Goal: Task Accomplishment & Management: Use online tool/utility

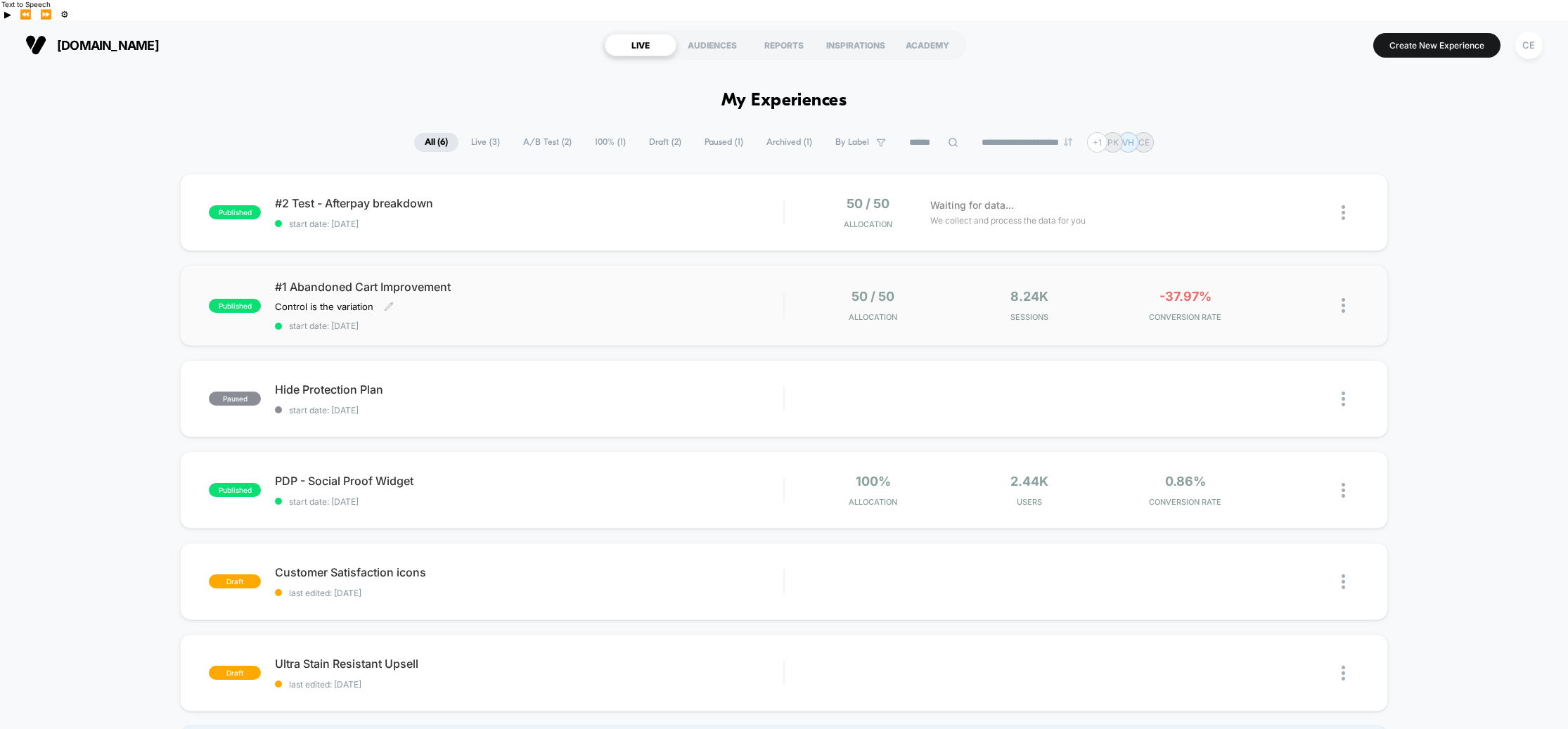
click at [364, 280] on span "#1 Abandoned Cart Improvement" at bounding box center [529, 287] width 509 height 14
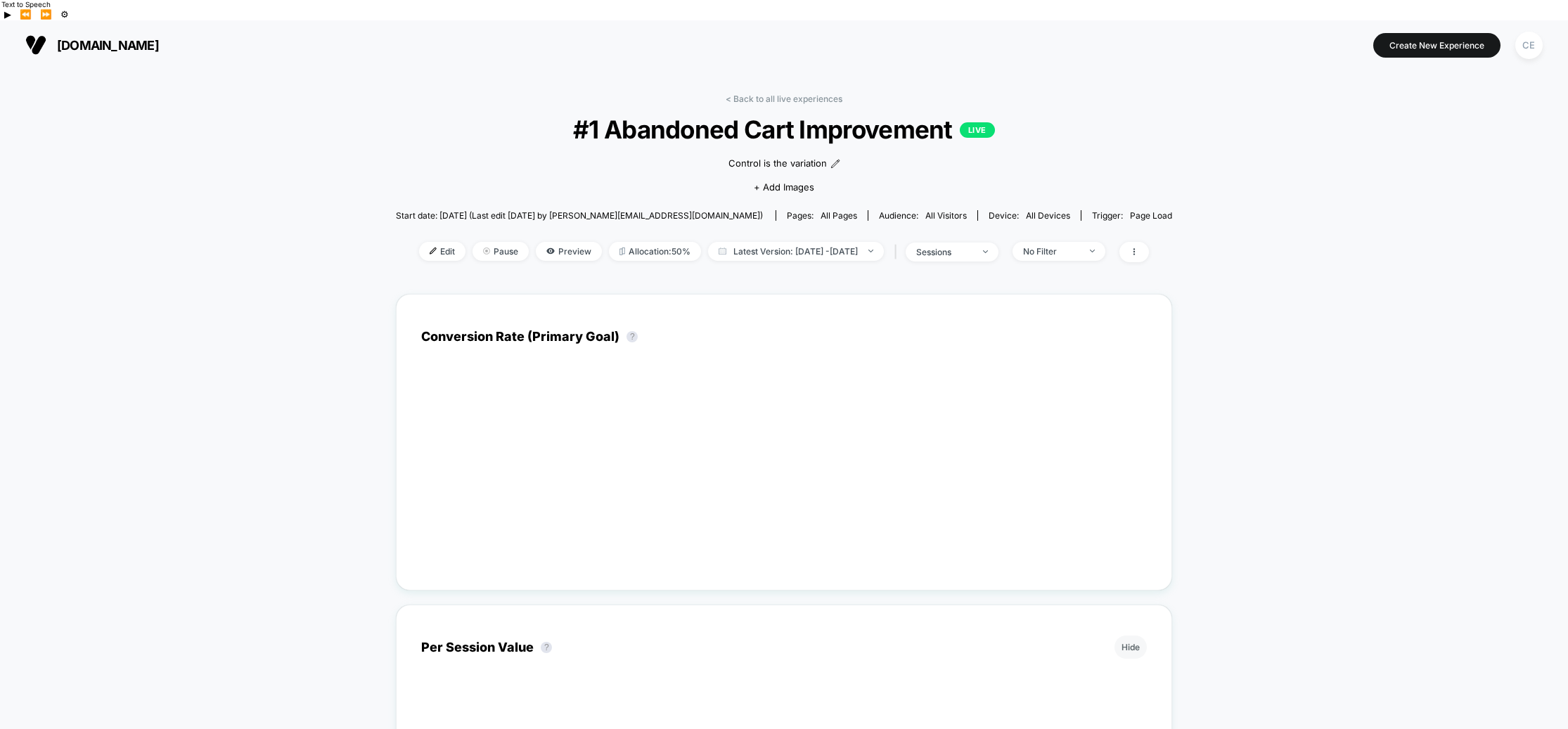
scroll to position [37, 0]
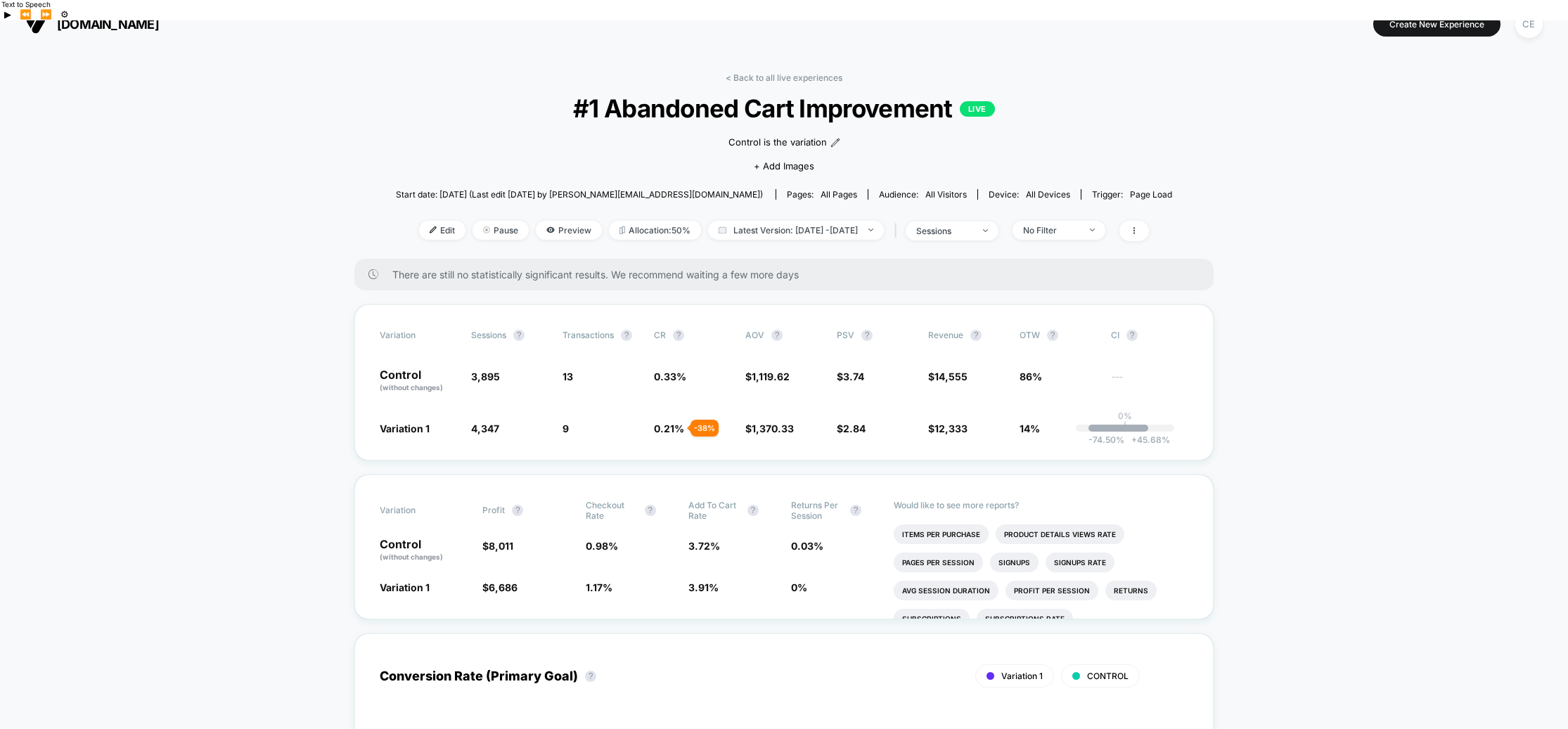
scroll to position [22, 0]
click at [762, 72] on link "< Back to all live experiences" at bounding box center [784, 77] width 117 height 11
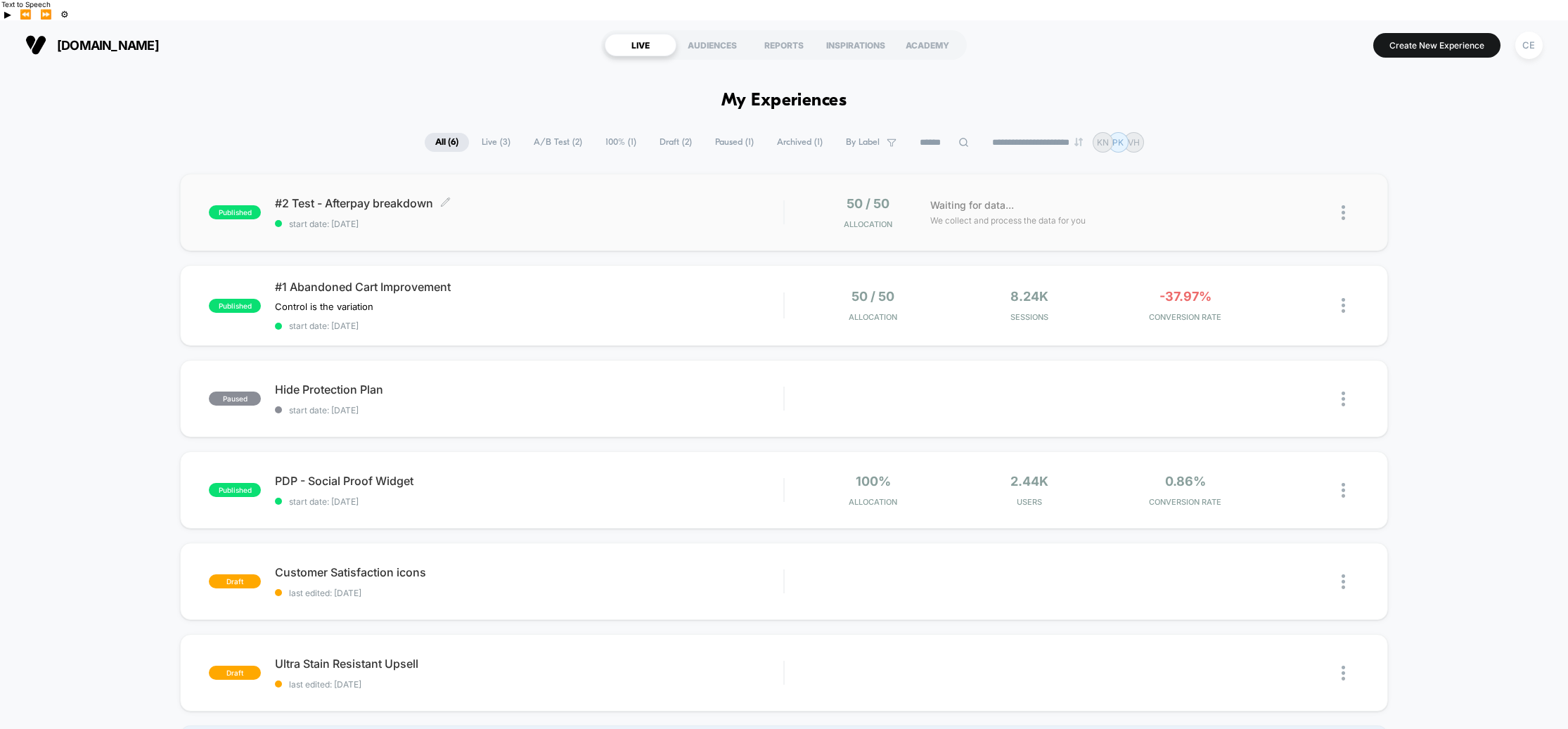
click at [654, 219] on span "start date: [DATE]" at bounding box center [529, 224] width 509 height 11
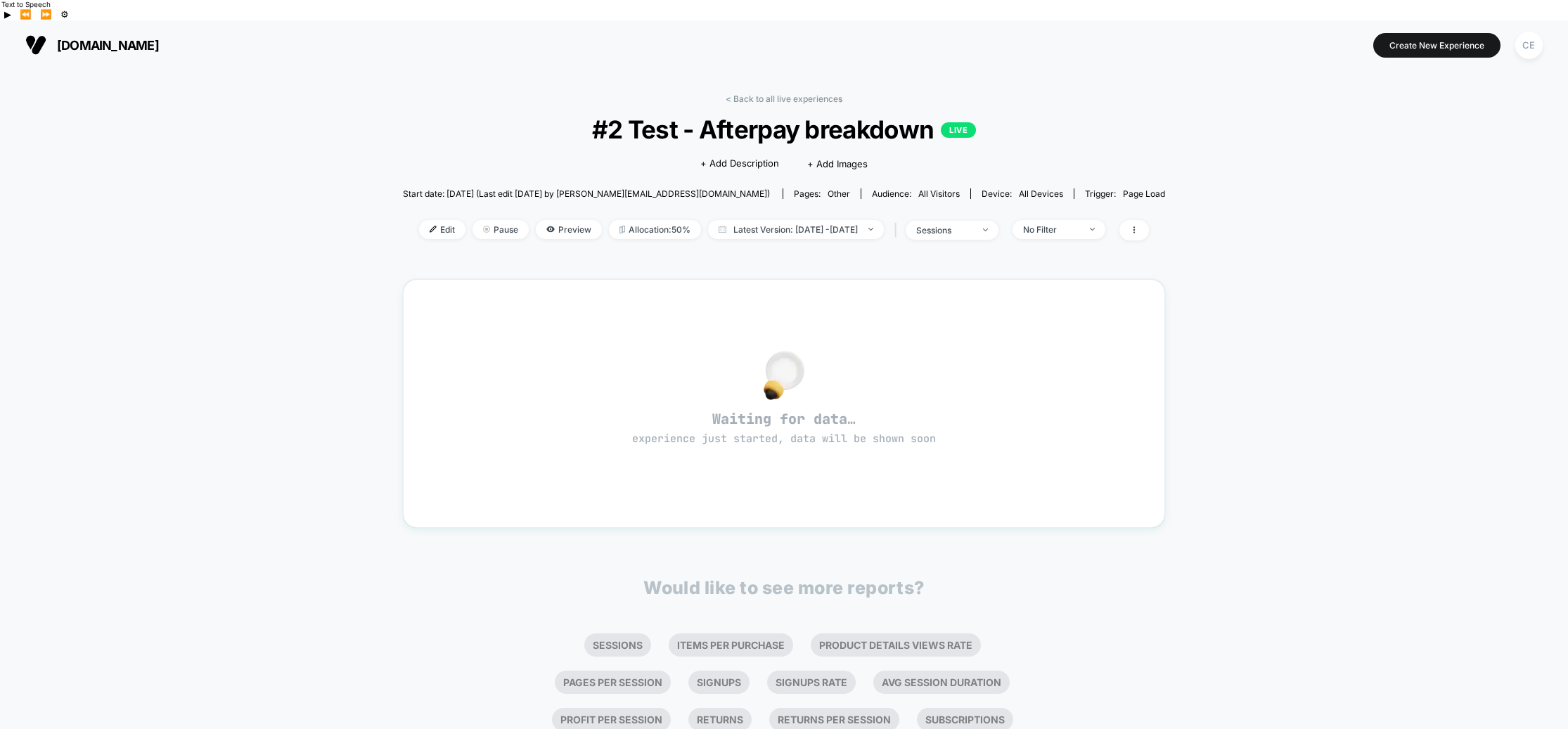
scroll to position [17, 0]
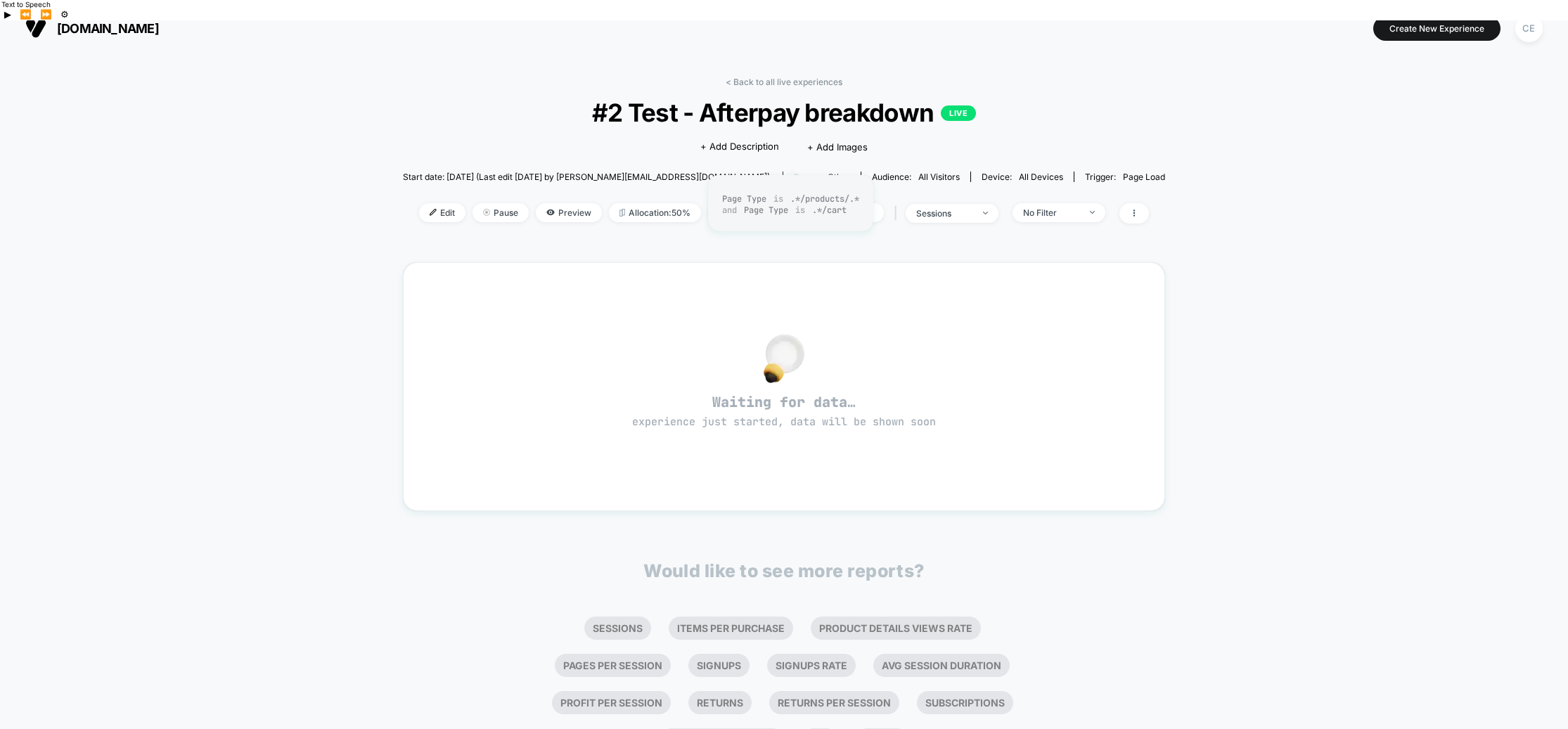
click at [793, 172] on div "Pages: other" at bounding box center [822, 177] width 57 height 11
click at [419, 203] on span "Edit" at bounding box center [442, 212] width 46 height 19
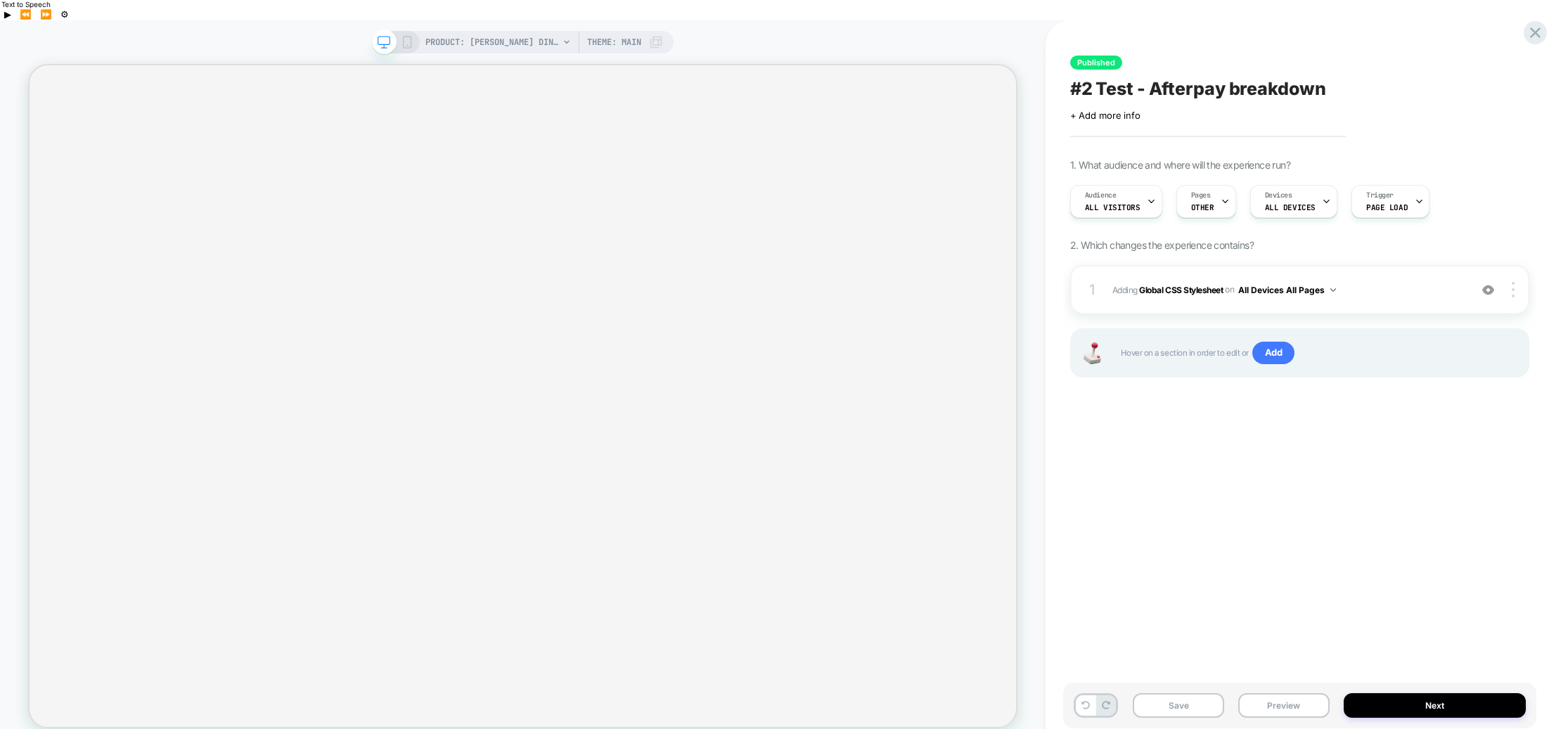
click at [1220, 197] on icon at bounding box center [1225, 202] width 9 height 9
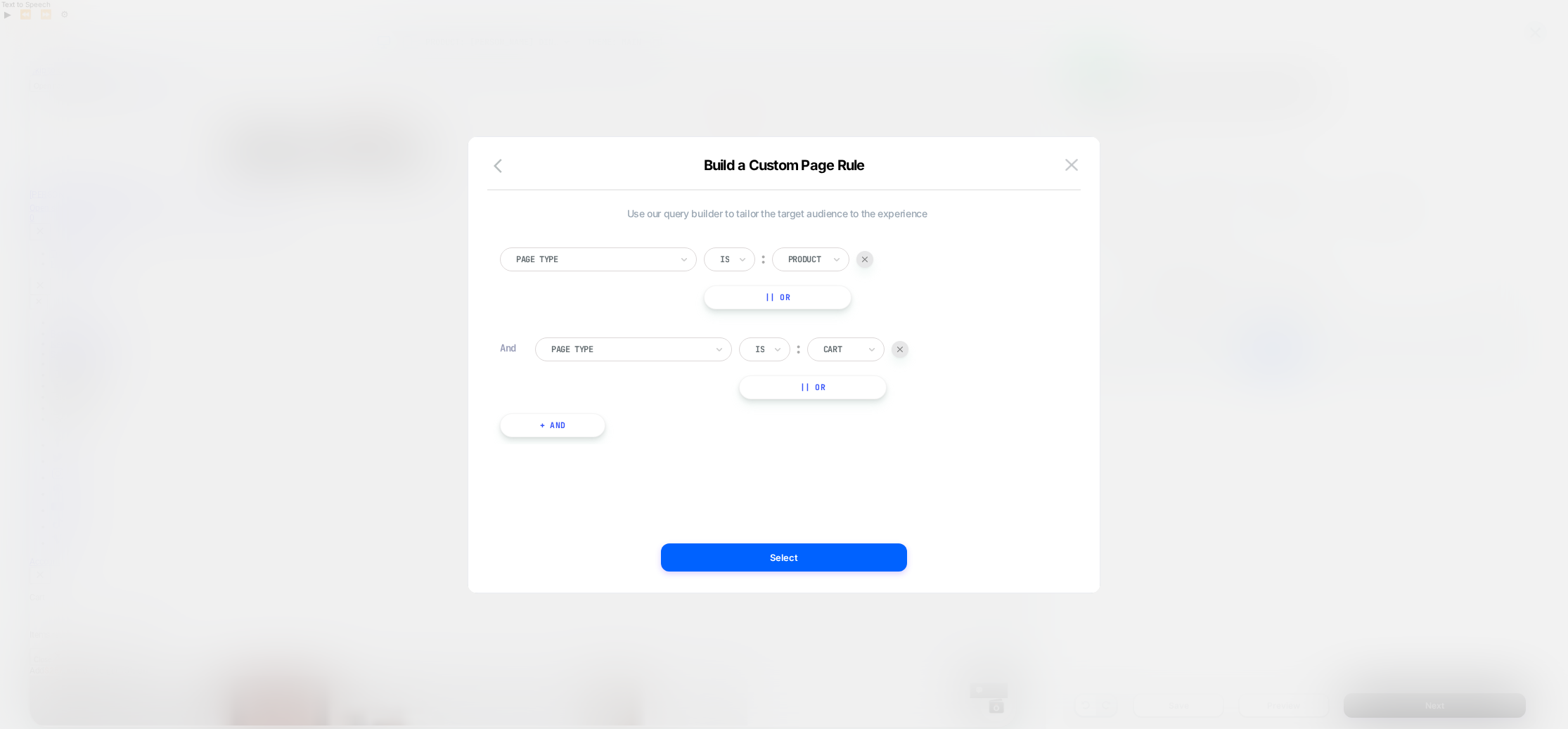
click at [898, 350] on img at bounding box center [899, 349] width 5 height 5
click at [759, 298] on button "|| Or" at bounding box center [777, 297] width 148 height 24
click at [817, 296] on div at bounding box center [807, 297] width 37 height 12
click at [808, 357] on div "Cart" at bounding box center [832, 358] width 91 height 22
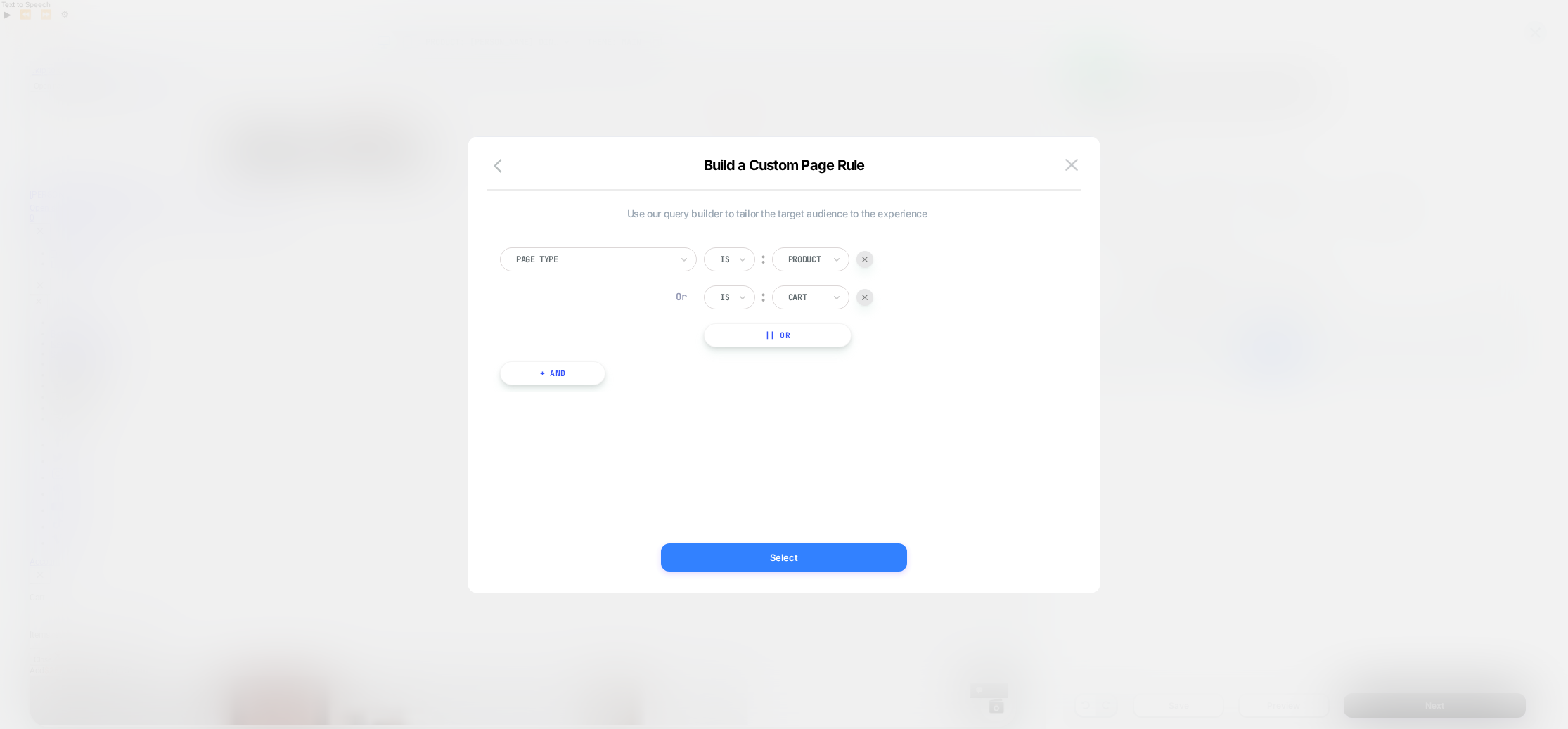
click at [759, 560] on button "Select" at bounding box center [784, 557] width 246 height 28
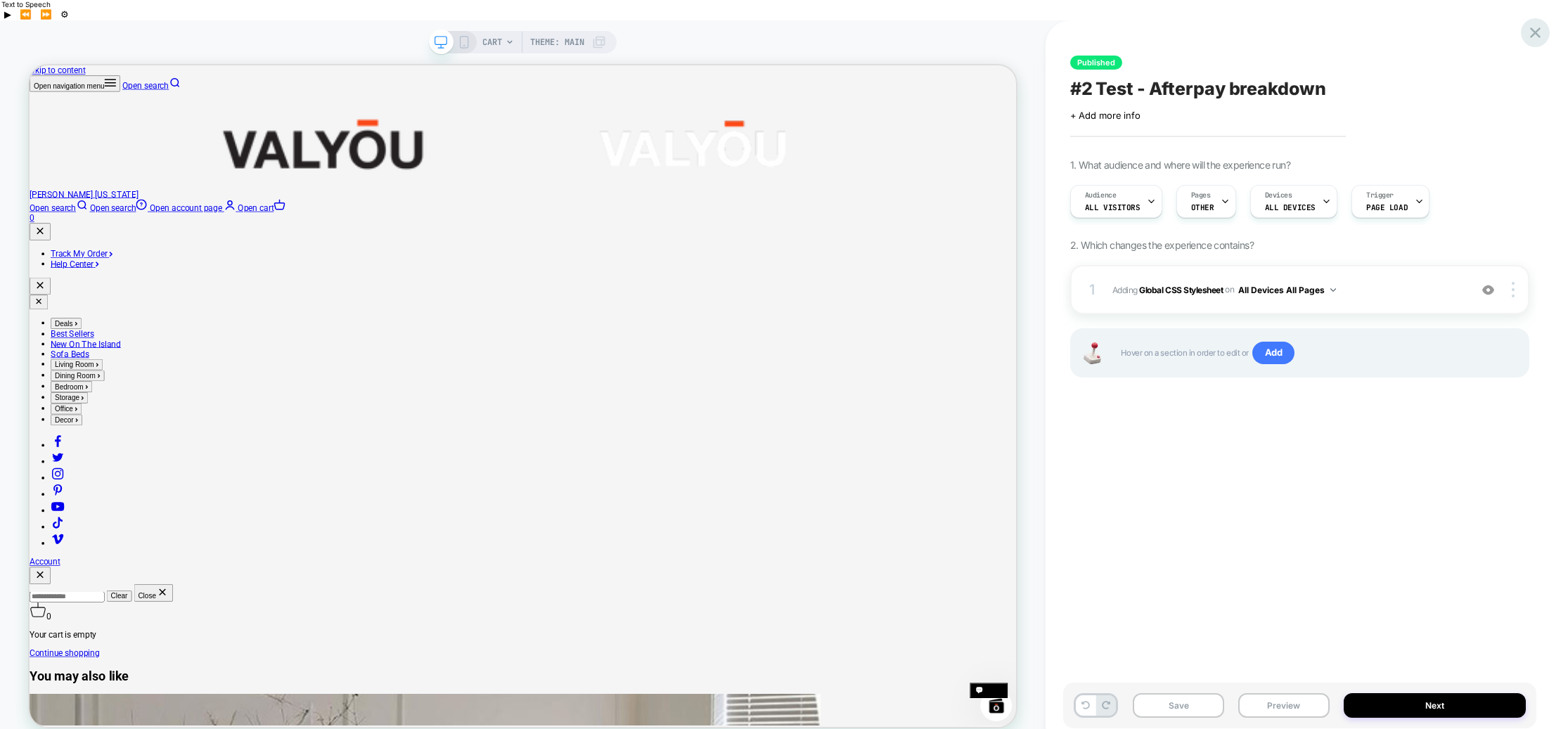
click at [1539, 33] on icon at bounding box center [1534, 32] width 19 height 19
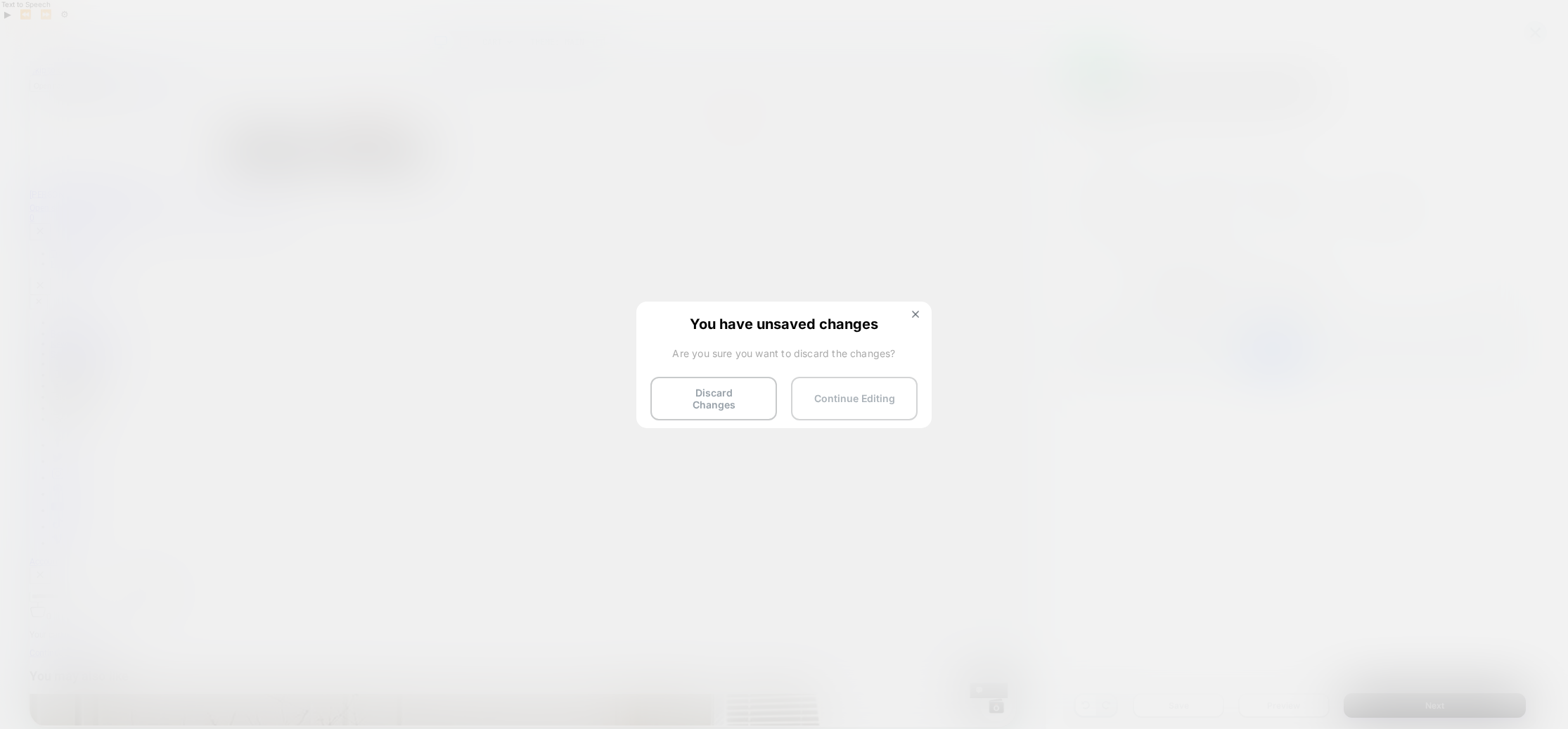
click at [836, 394] on button "Continue Editing" at bounding box center [853, 398] width 126 height 43
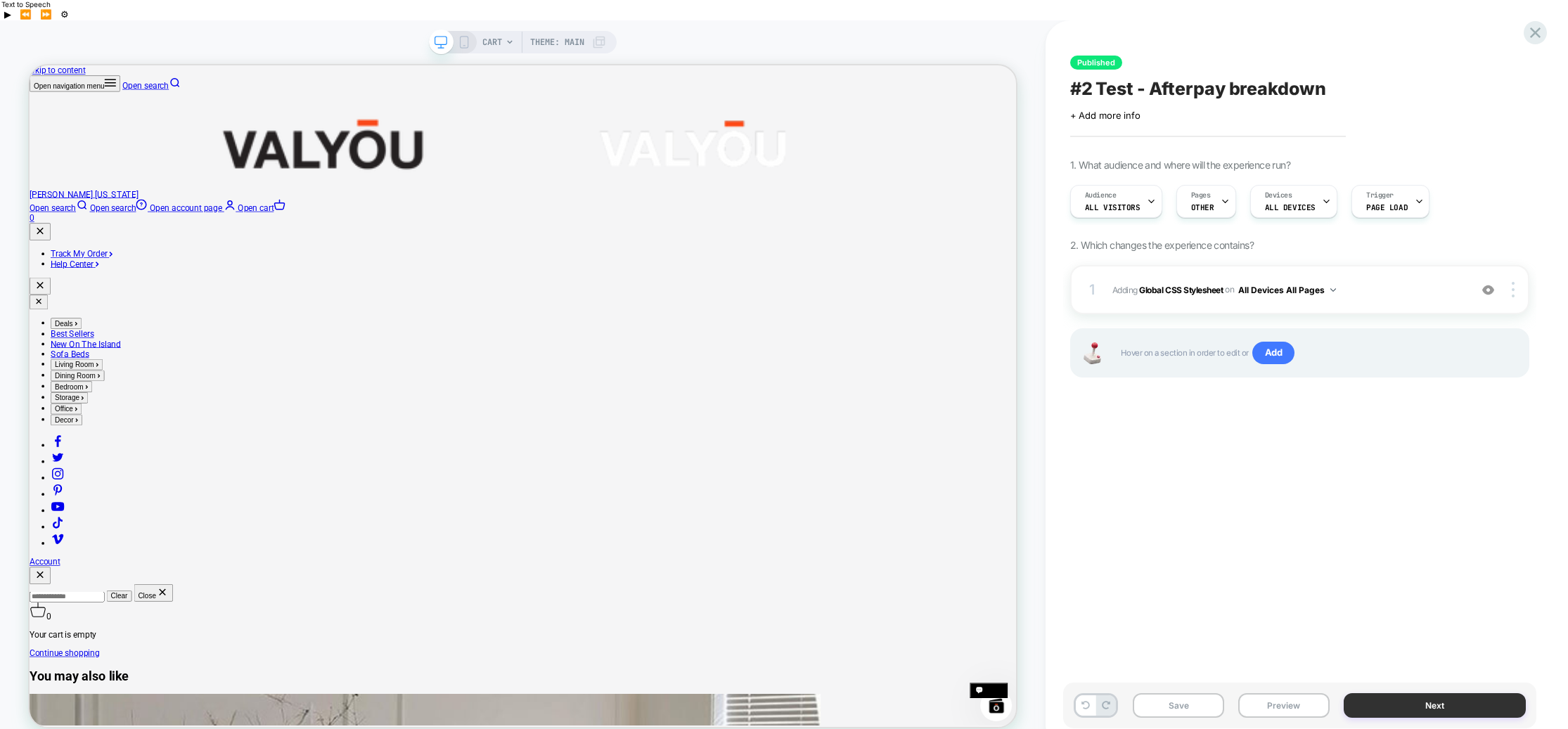
click at [1396, 694] on button "Next" at bounding box center [1434, 706] width 182 height 25
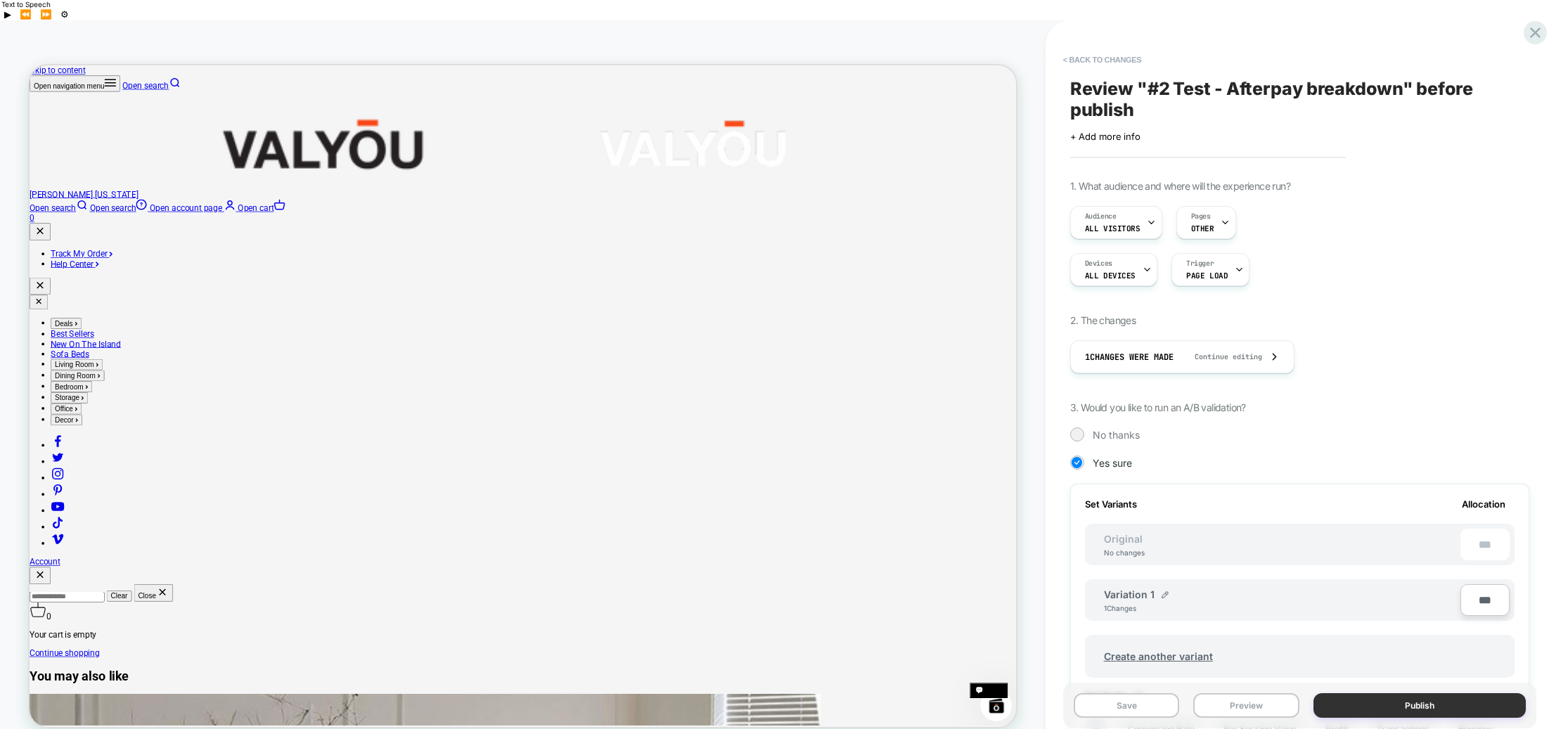
scroll to position [0, 2]
click at [1396, 694] on button "Publish" at bounding box center [1419, 706] width 212 height 25
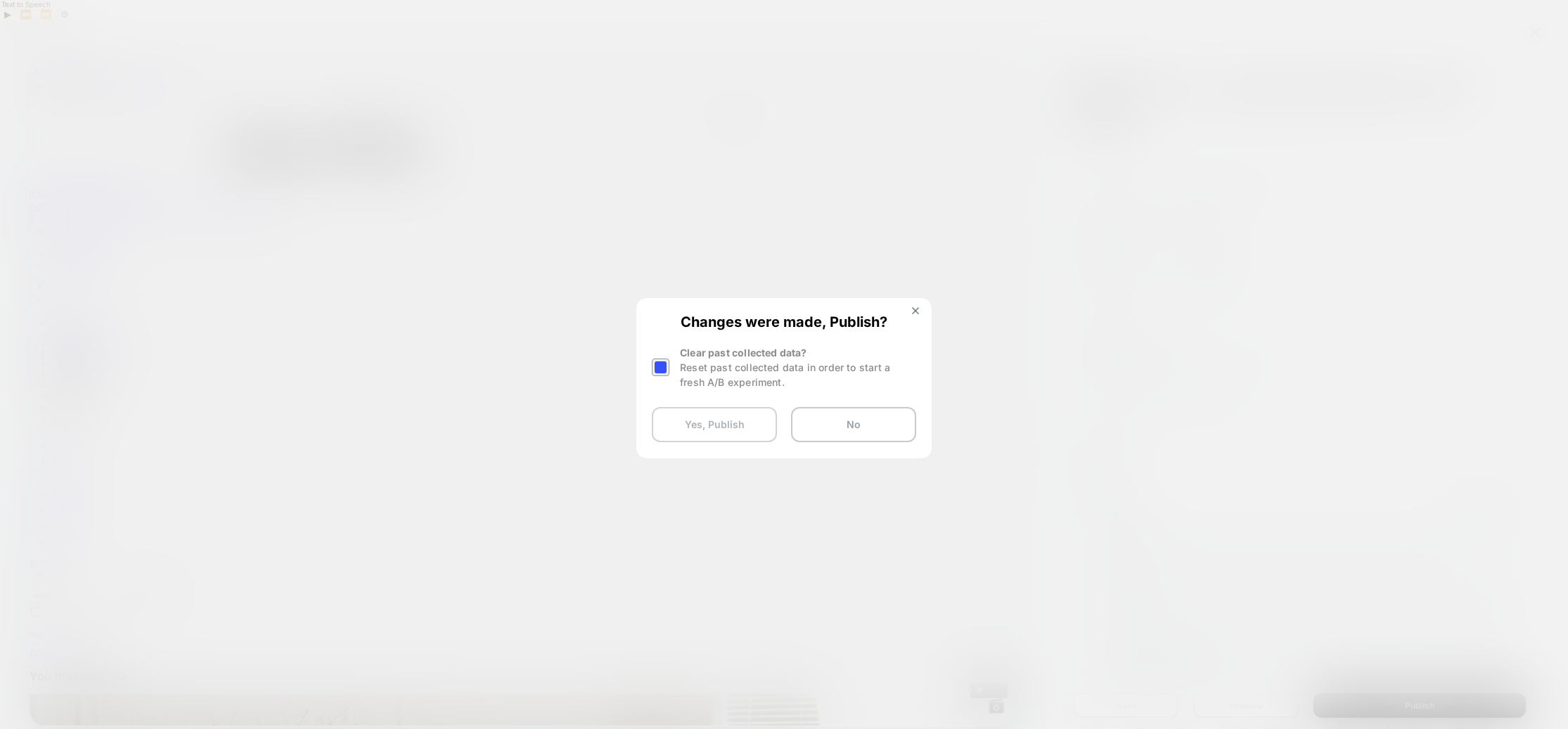
click at [717, 424] on button "Yes, Publish" at bounding box center [714, 425] width 125 height 35
